Goal: Navigation & Orientation: Find specific page/section

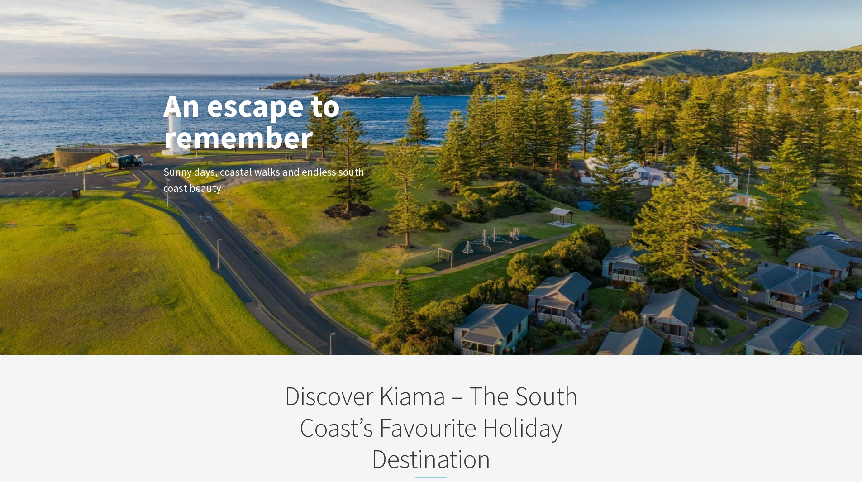
scroll to position [181, 0]
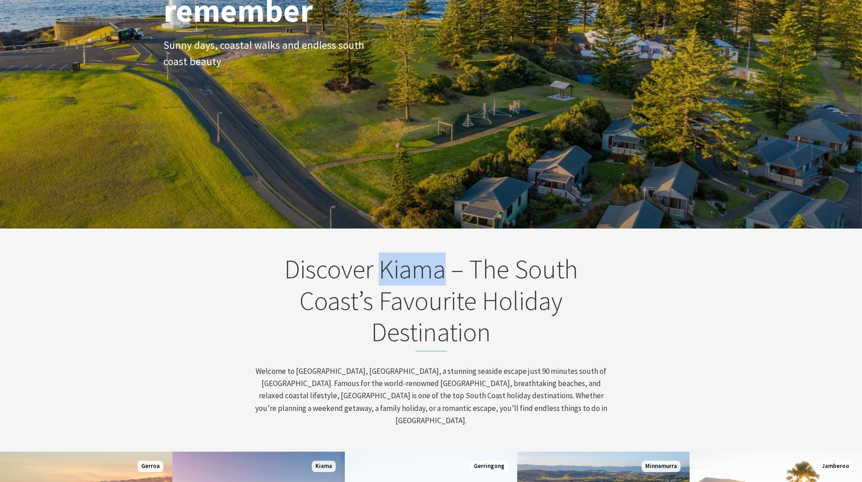
drag, startPoint x: 381, startPoint y: 273, endPoint x: 442, endPoint y: 277, distance: 61.2
click at [442, 277] on h2 "Discover Kiama – The South Coast’s Favourite Holiday Destination" at bounding box center [431, 302] width 355 height 98
copy h2 "Kiama"
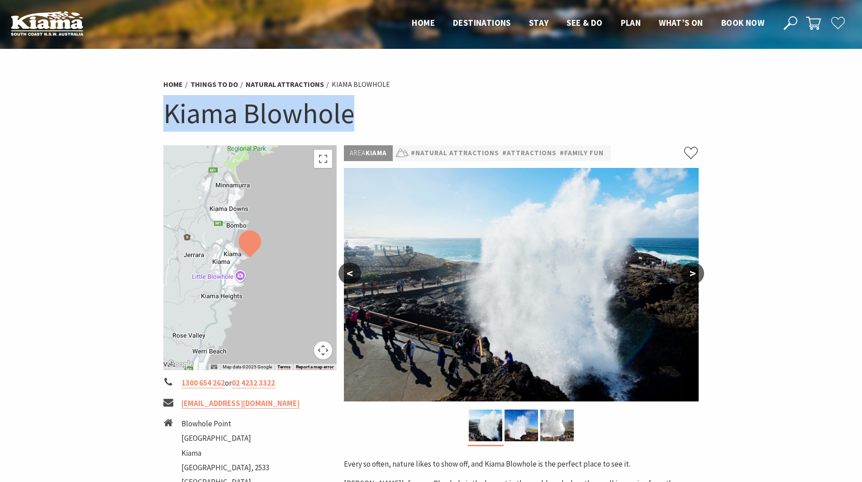
drag, startPoint x: 360, startPoint y: 117, endPoint x: 166, endPoint y: 124, distance: 194.7
click at [166, 124] on h1 "Kiama Blowhole" at bounding box center [431, 113] width 536 height 37
copy h1 "Kiama Blowhole"
